Goal: Transaction & Acquisition: Purchase product/service

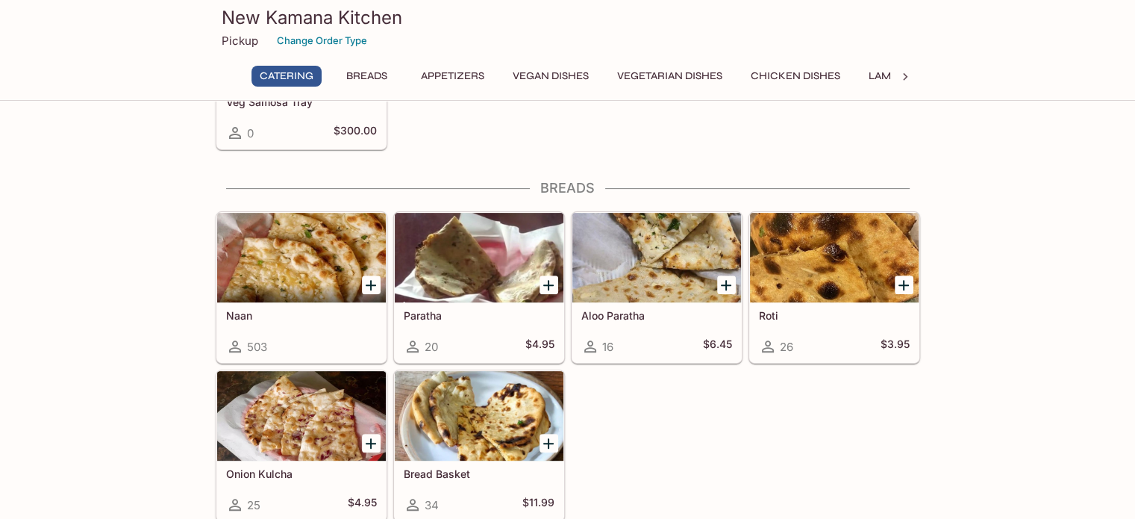
scroll to position [528, 0]
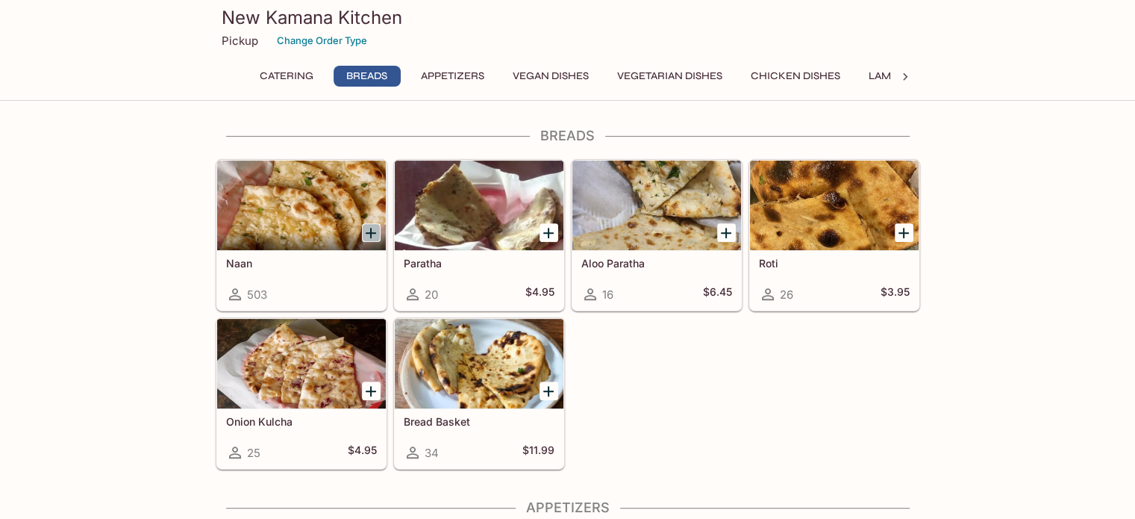
click at [375, 229] on icon "Add Naan" at bounding box center [371, 233] width 18 height 18
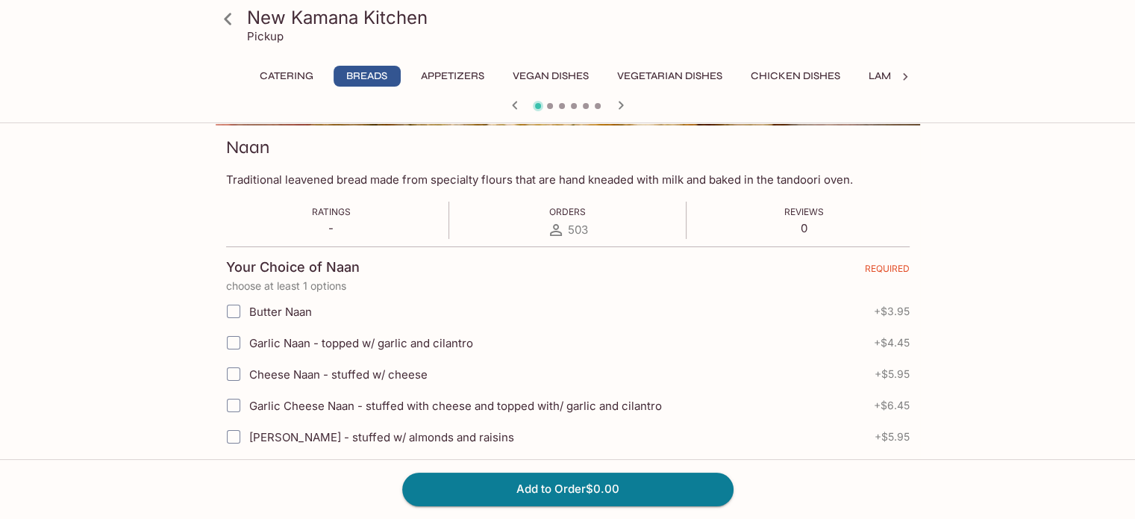
scroll to position [224, 0]
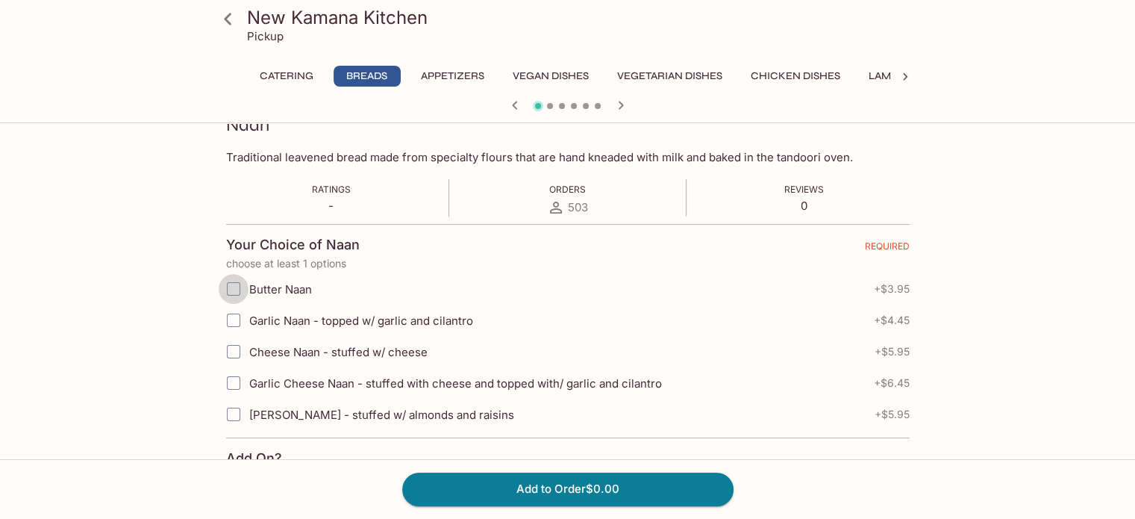
click at [235, 288] on input "Butter Naan" at bounding box center [234, 289] width 30 height 30
checkbox input "true"
click at [231, 319] on input "Garlic Naan - topped w/ garlic and cilantro" at bounding box center [234, 320] width 30 height 30
checkbox input "true"
click at [889, 290] on span "+ $3.95" at bounding box center [892, 289] width 36 height 12
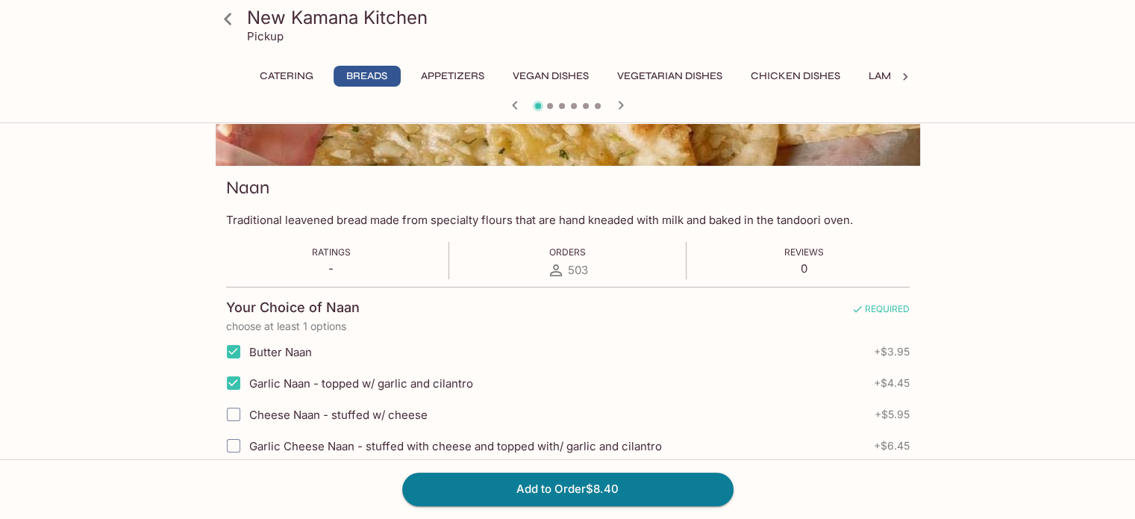
scroll to position [149, 0]
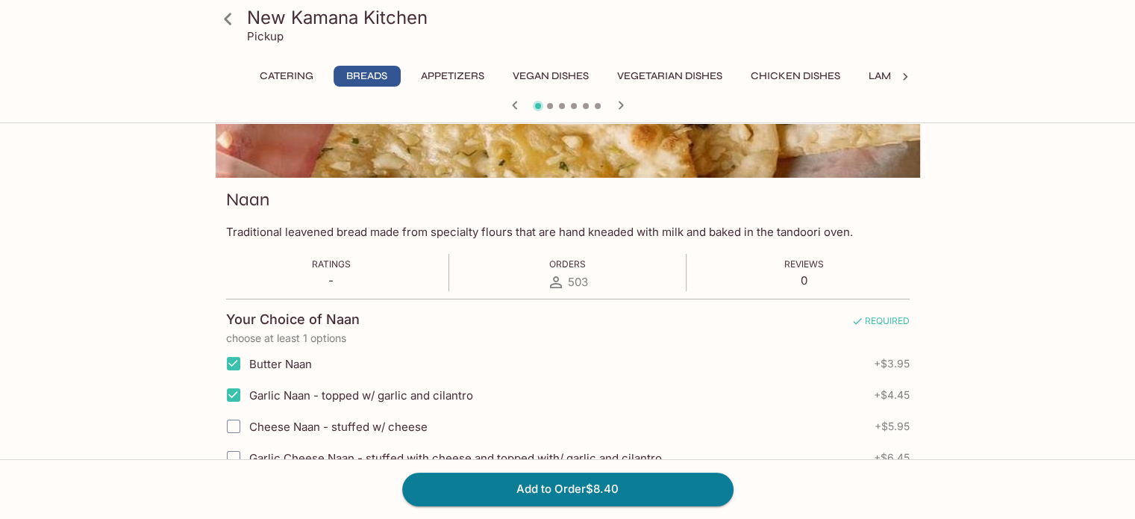
click at [235, 360] on input "Butter Naan" at bounding box center [234, 363] width 30 height 30
checkbox input "false"
click at [235, 389] on input "Garlic Naan - topped w/ garlic and cilantro" at bounding box center [234, 395] width 30 height 30
checkbox input "false"
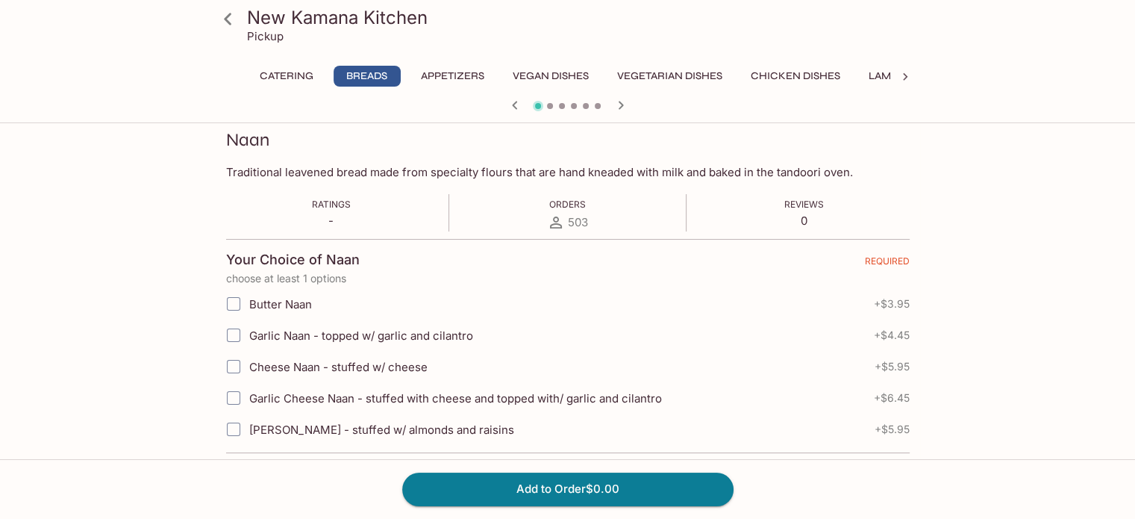
scroll to position [0, 0]
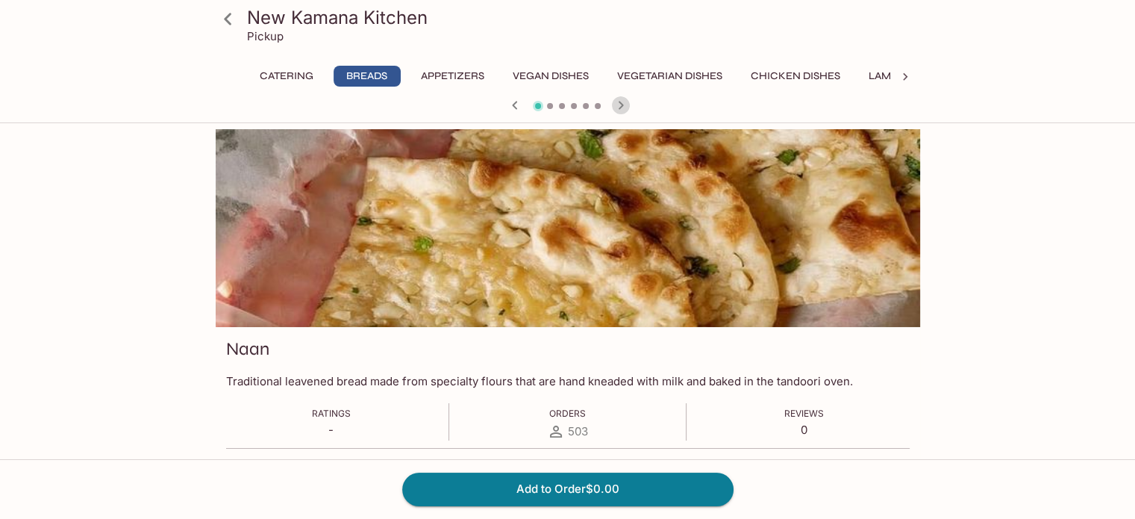
click at [622, 99] on icon "button" at bounding box center [621, 105] width 18 height 18
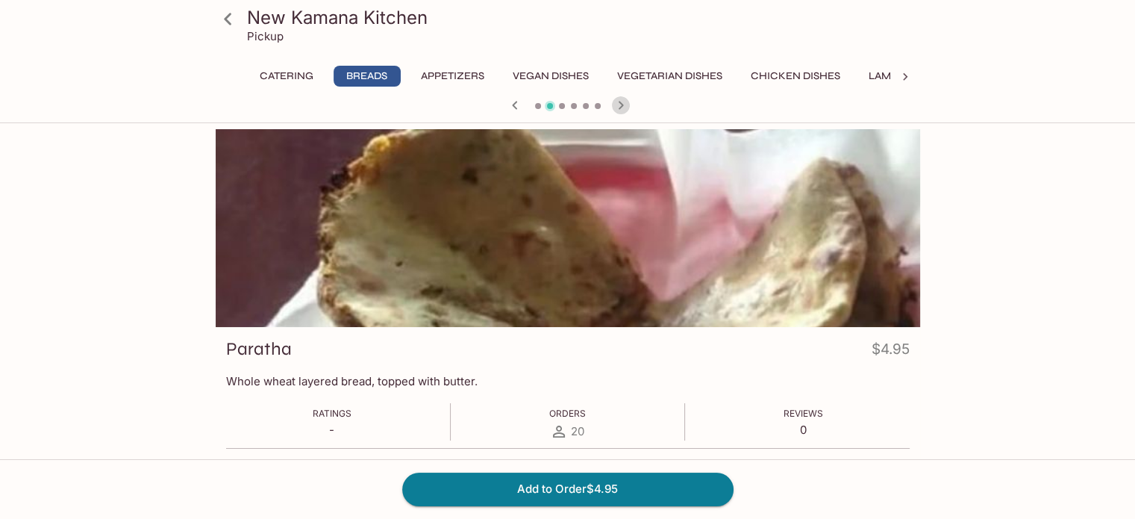
click at [622, 99] on icon "button" at bounding box center [621, 105] width 18 height 18
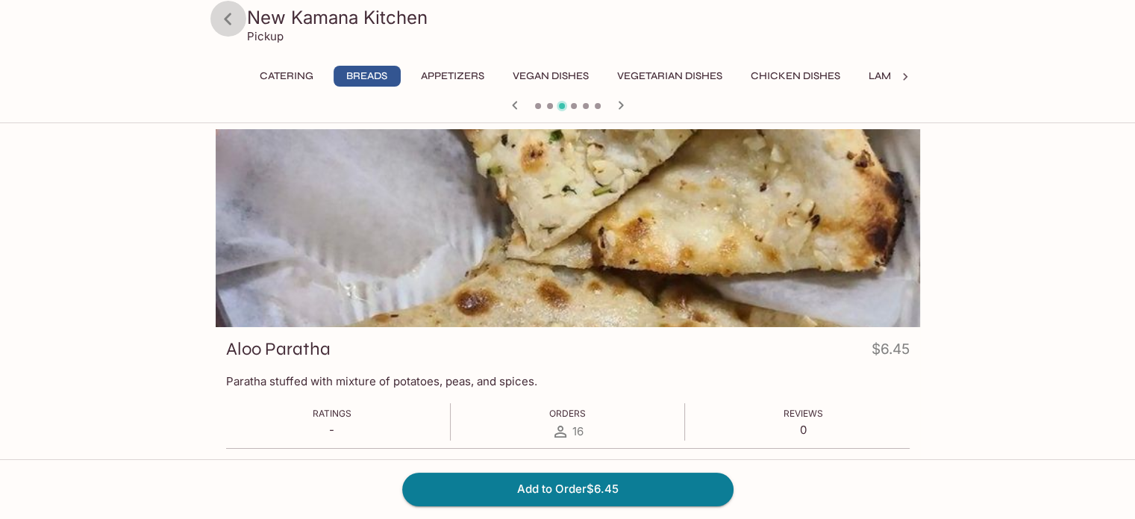
click at [225, 19] on icon at bounding box center [227, 19] width 7 height 12
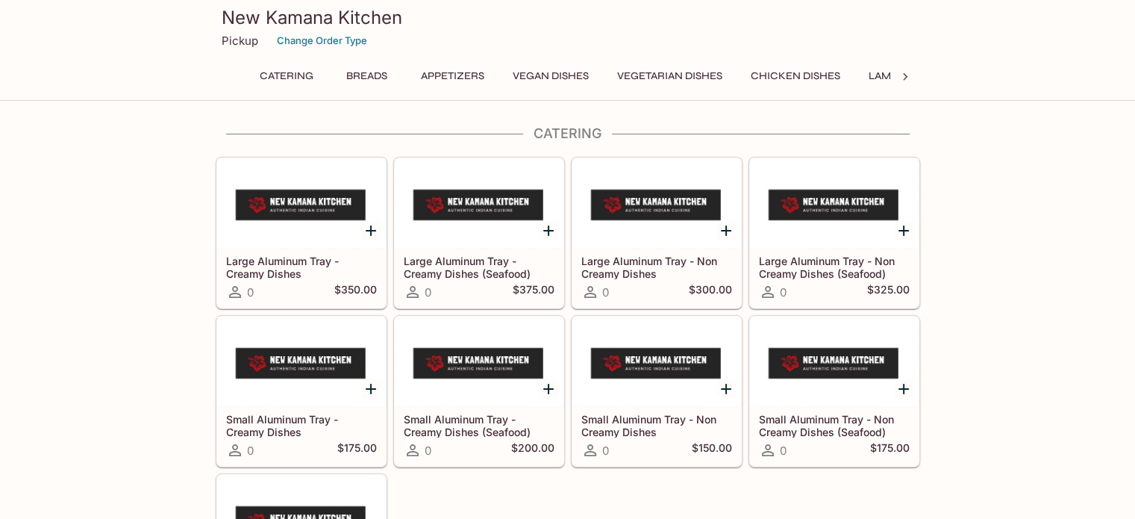
click at [225, 19] on h3 "New Kamana Kitchen" at bounding box center [568, 17] width 692 height 23
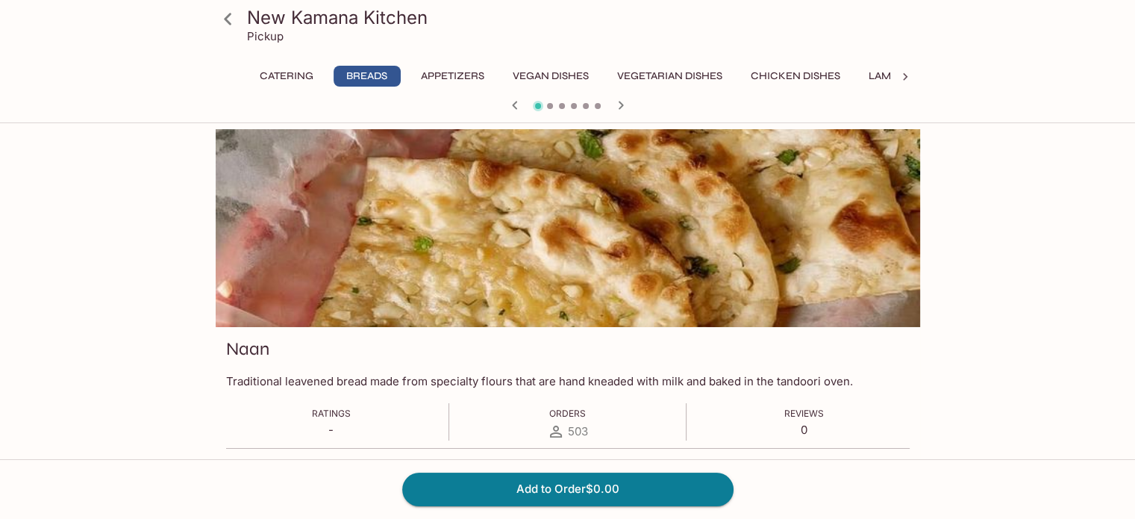
scroll to position [528, 0]
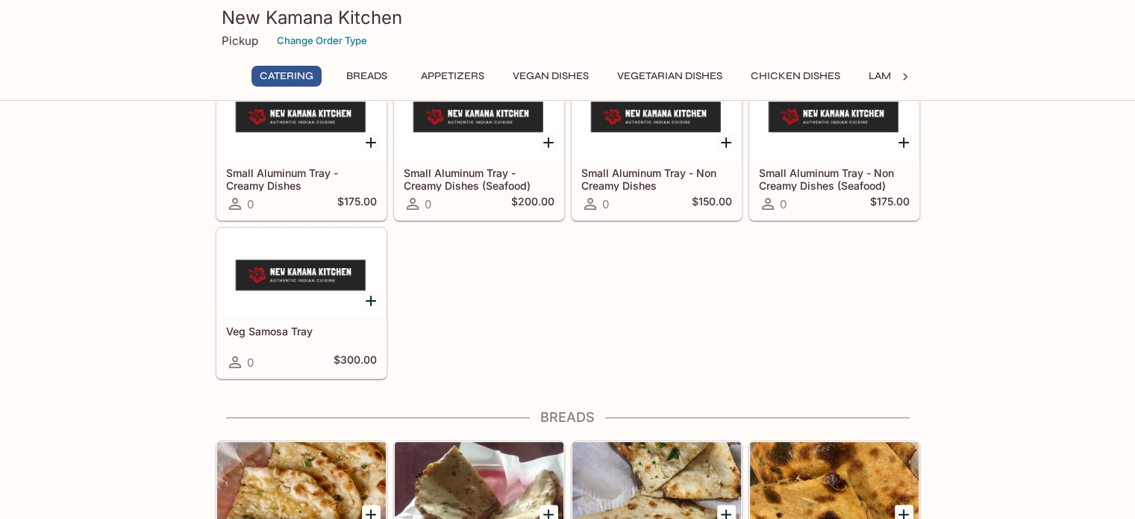
scroll to position [224, 0]
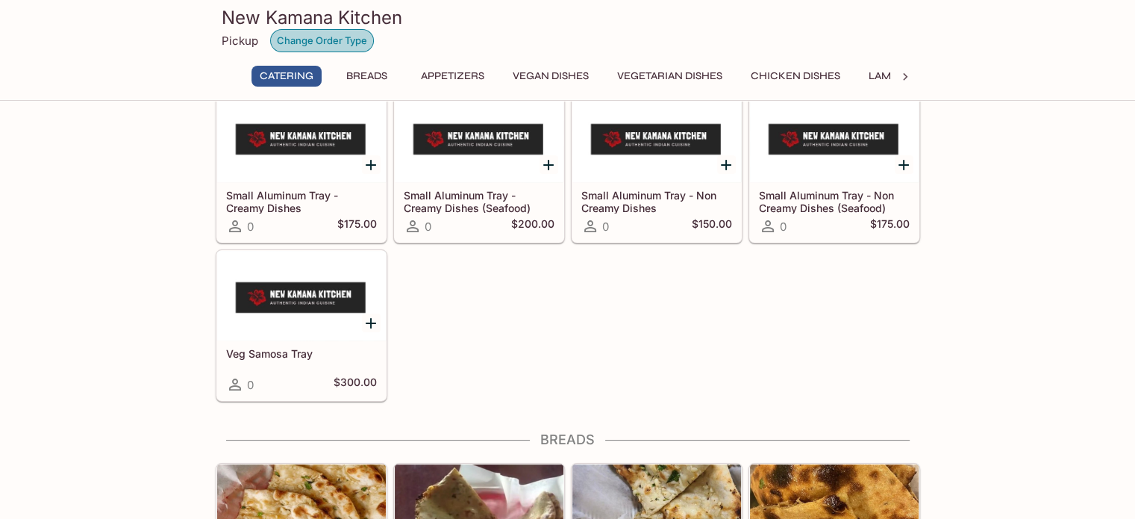
click at [309, 41] on button "Change Order Type" at bounding box center [322, 40] width 104 height 23
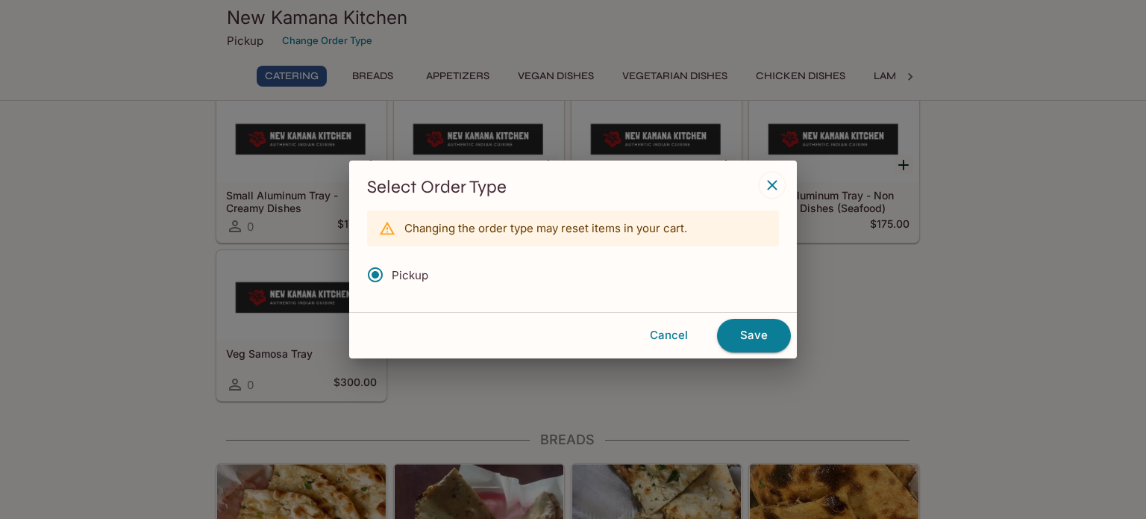
click at [774, 181] on icon "button" at bounding box center [772, 185] width 18 height 18
